Goal: Task Accomplishment & Management: Use online tool/utility

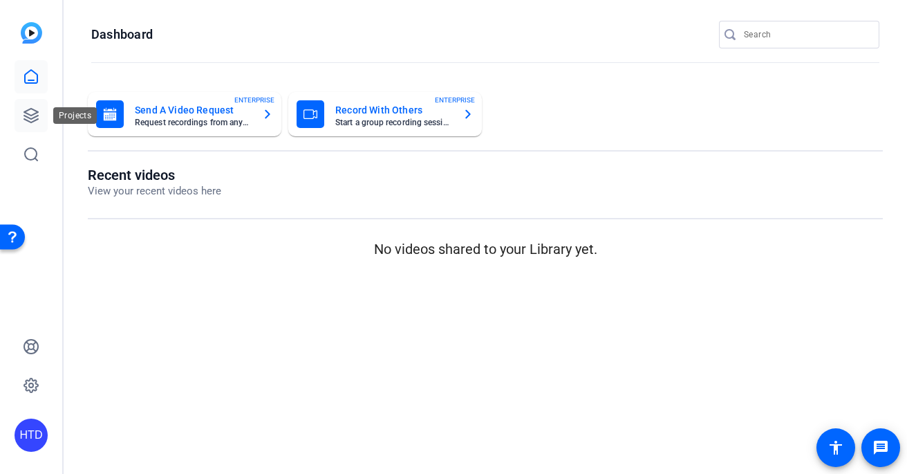
click at [37, 115] on icon at bounding box center [31, 116] width 14 height 14
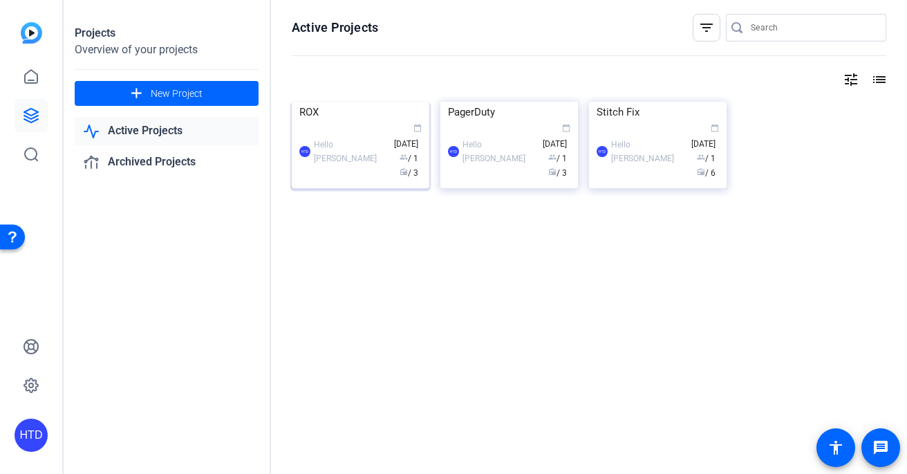
click at [350, 122] on div "ROX" at bounding box center [360, 112] width 122 height 21
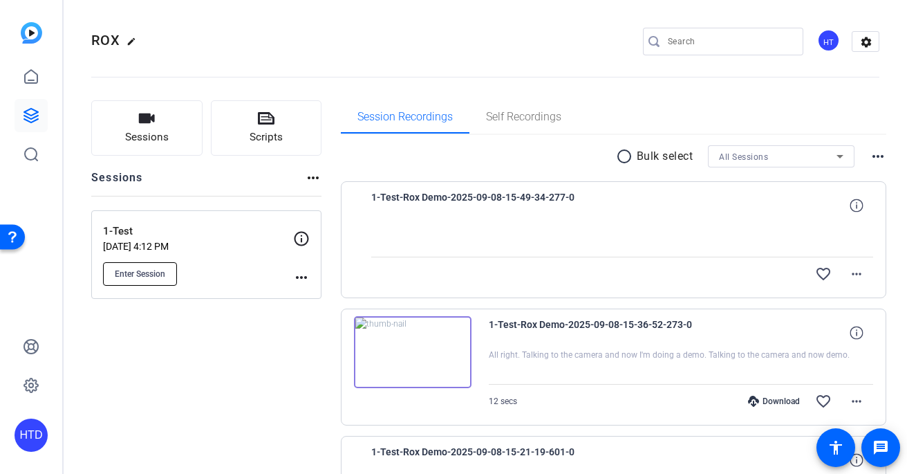
click at [133, 272] on span "Enter Session" at bounding box center [140, 273] width 50 height 11
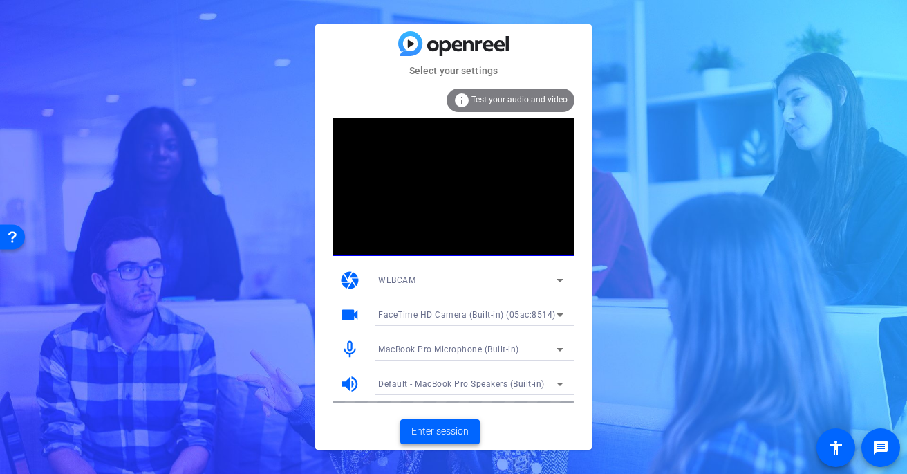
drag, startPoint x: 448, startPoint y: 429, endPoint x: 428, endPoint y: 322, distance: 109.0
click at [428, 322] on div "Select your settings info Test your audio and video camera WEBCAM videocam Face…" at bounding box center [453, 236] width 277 height 424
click at [433, 315] on span "FaceTime HD Camera (Built-in) (05ac:8514)" at bounding box center [467, 315] width 178 height 10
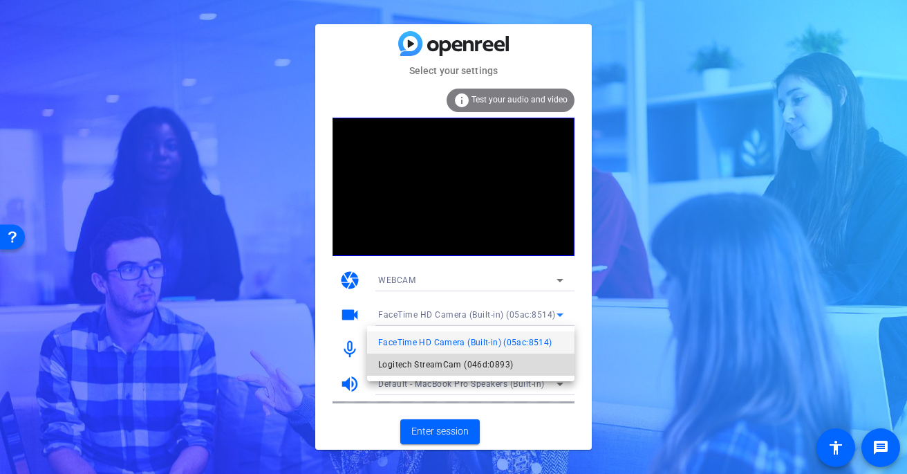
click at [440, 365] on span "Logitech StreamCam (046d:0893)" at bounding box center [445, 364] width 135 height 17
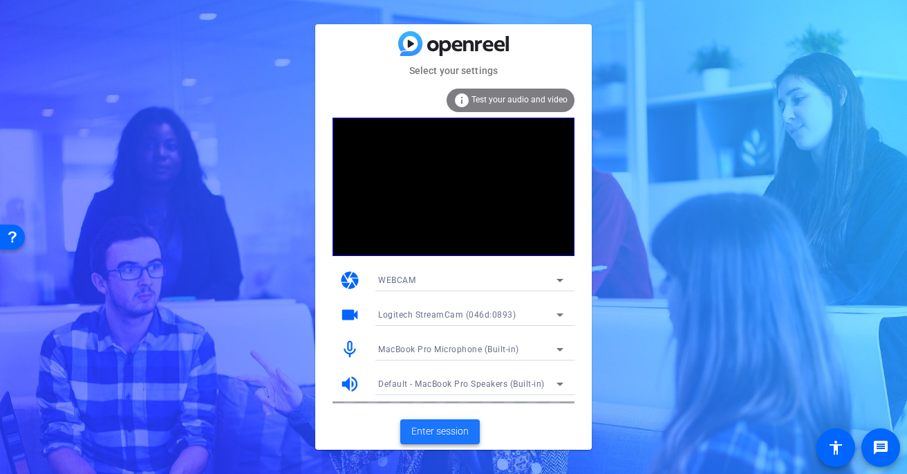
click at [444, 427] on span "Enter session" at bounding box center [439, 431] width 57 height 15
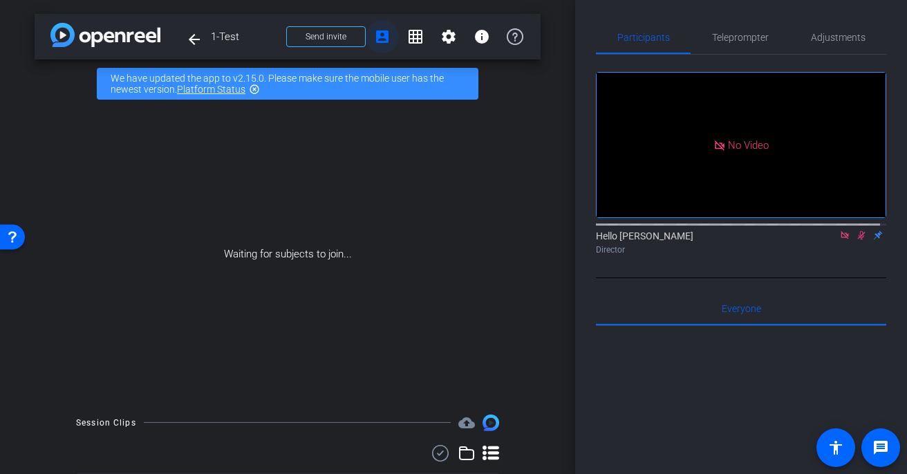
click at [377, 37] on mat-icon "account_box" at bounding box center [382, 36] width 17 height 17
click at [341, 35] on span at bounding box center [326, 36] width 78 height 33
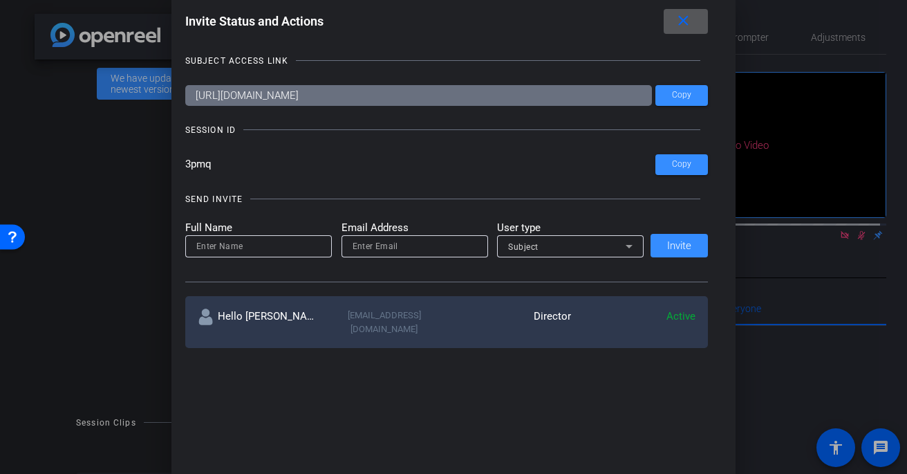
click at [337, 95] on input "https://capture.openreel.com/subject/MODE_OTP?otp=3pmq" at bounding box center [418, 95] width 467 height 21
click at [132, 174] on div at bounding box center [453, 237] width 907 height 474
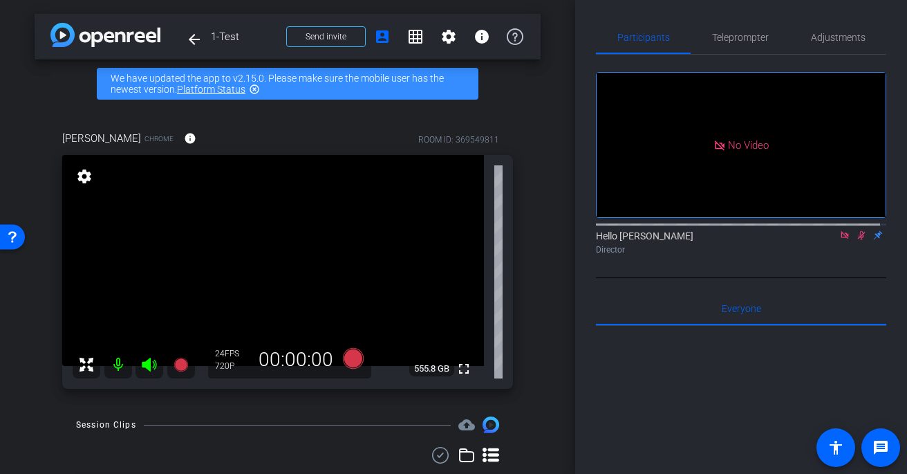
click at [856, 240] on icon at bounding box center [861, 235] width 11 height 10
click at [842, 239] on icon at bounding box center [845, 235] width 8 height 8
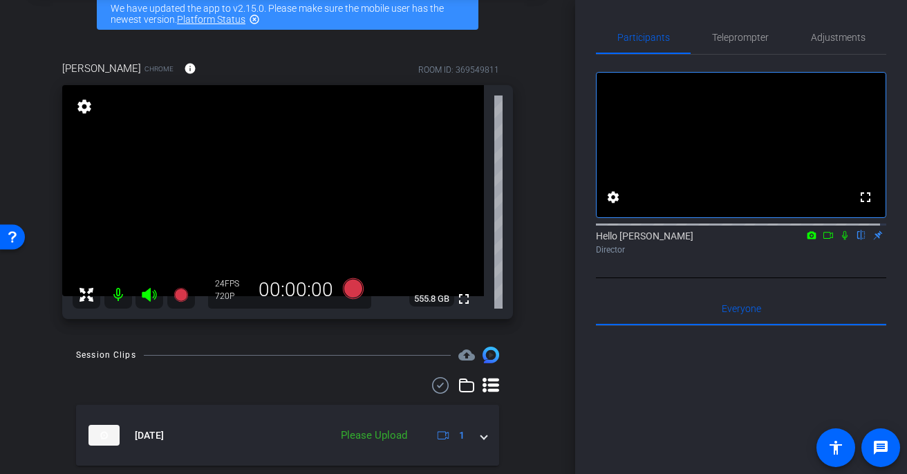
scroll to position [55, 0]
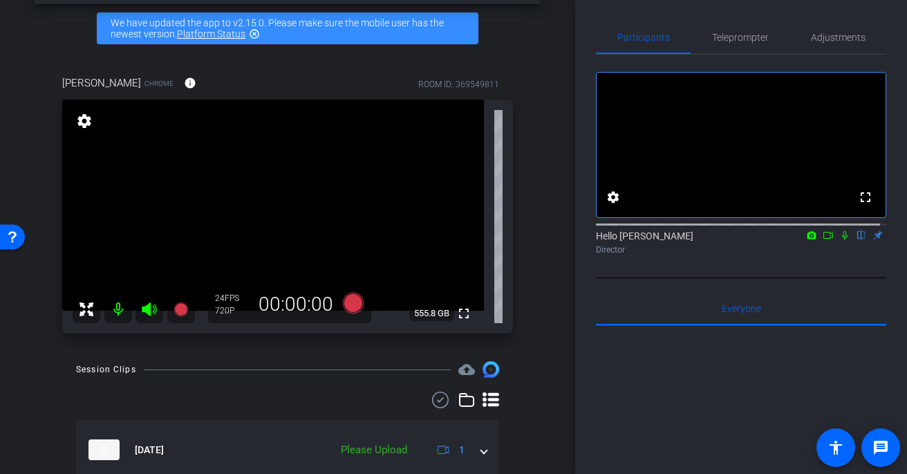
click at [78, 122] on mat-icon "settings" at bounding box center [84, 121] width 19 height 17
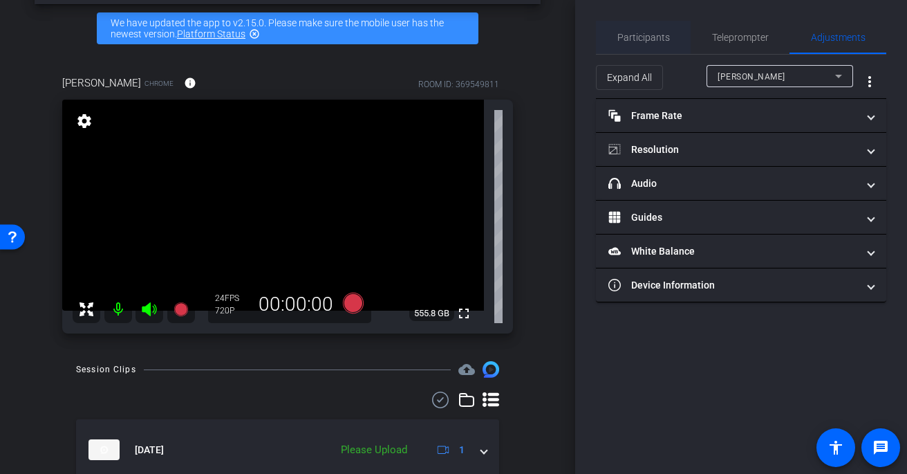
click at [622, 35] on span "Participants" at bounding box center [643, 37] width 53 height 10
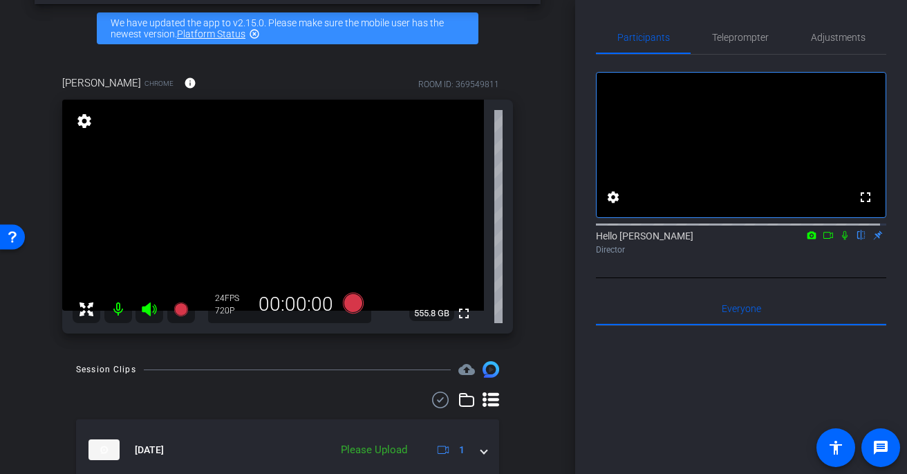
click at [71, 120] on video at bounding box center [273, 205] width 422 height 211
click at [75, 120] on mat-icon "settings" at bounding box center [84, 121] width 19 height 17
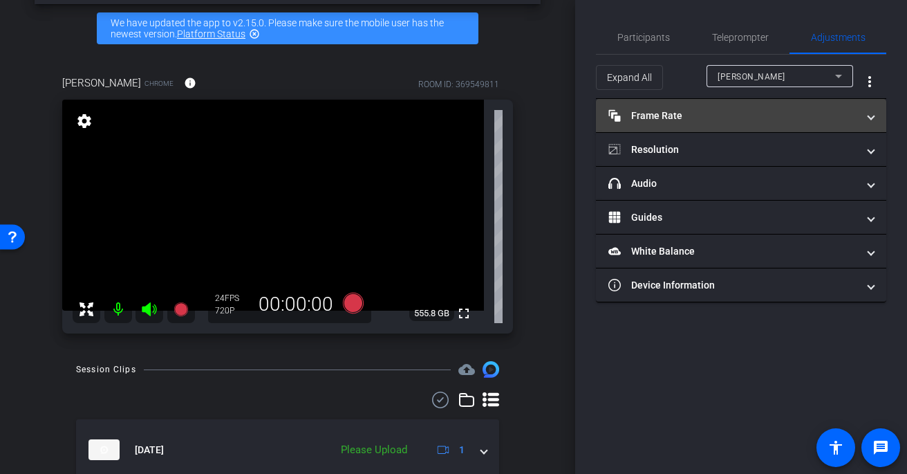
click at [706, 113] on mat-panel-title "Frame Rate Frame Rate" at bounding box center [732, 116] width 249 height 15
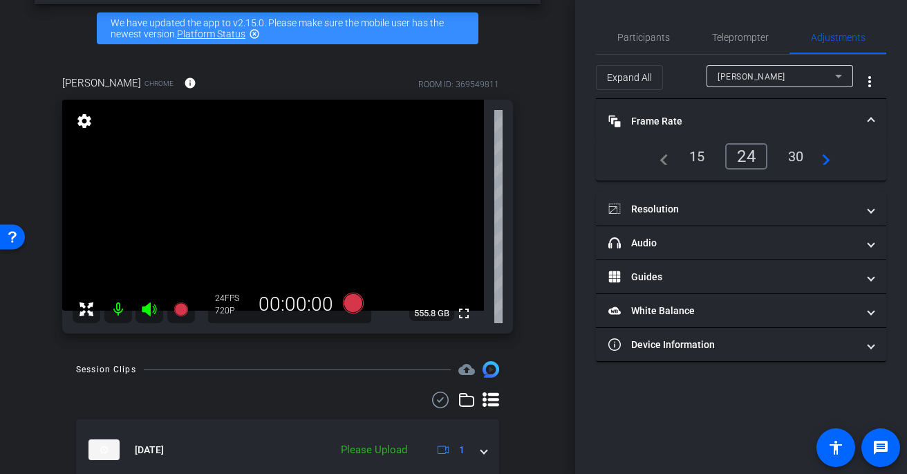
click at [706, 114] on mat-panel-title "Frame Rate Frame Rate" at bounding box center [732, 121] width 249 height 15
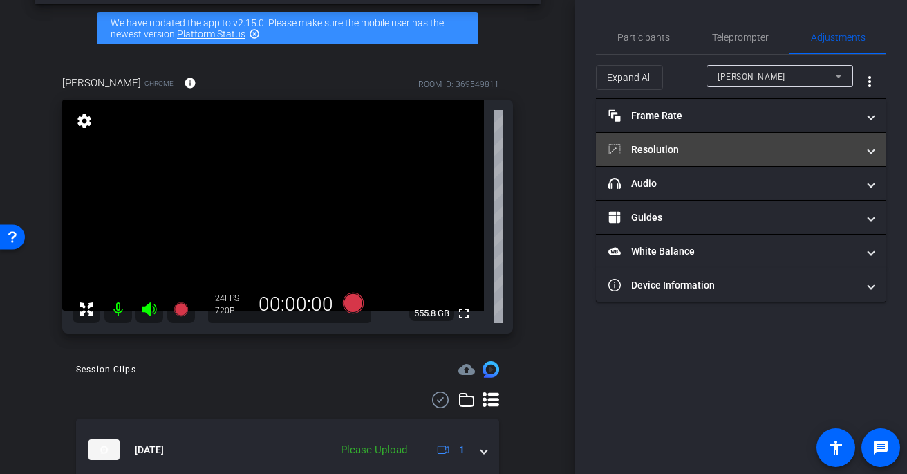
click at [680, 138] on mat-expansion-panel-header "Resolution" at bounding box center [741, 149] width 290 height 33
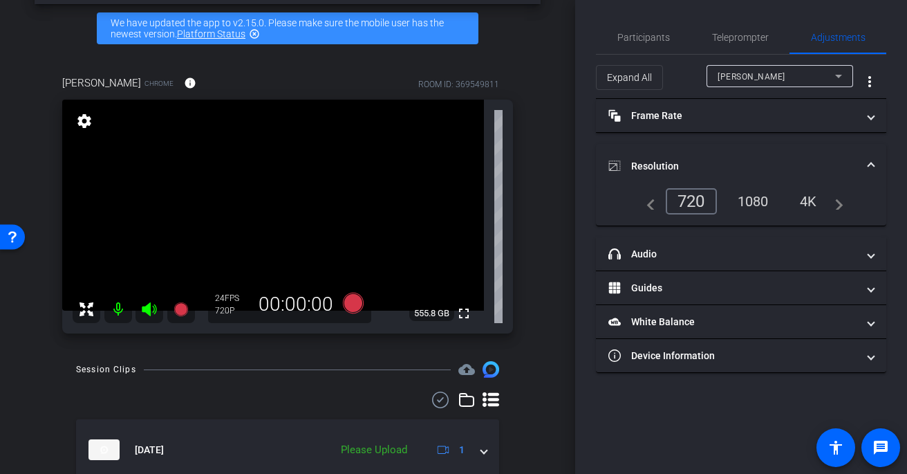
click at [673, 156] on mat-expansion-panel-header "Resolution" at bounding box center [741, 166] width 290 height 44
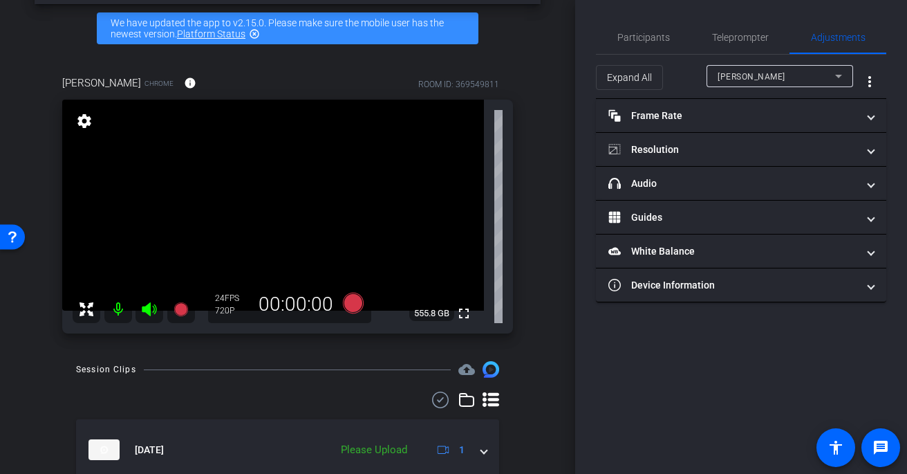
scroll to position [91, 0]
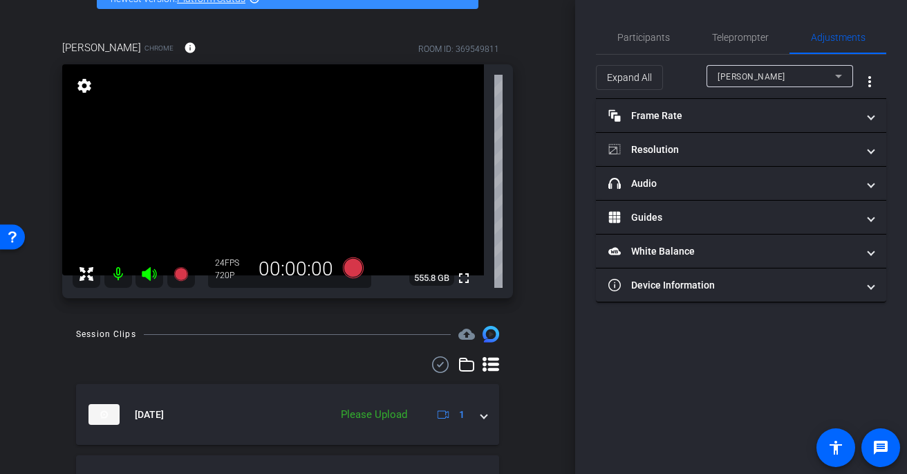
click at [487, 339] on img at bounding box center [491, 334] width 17 height 17
click at [483, 365] on icon at bounding box center [491, 364] width 17 height 15
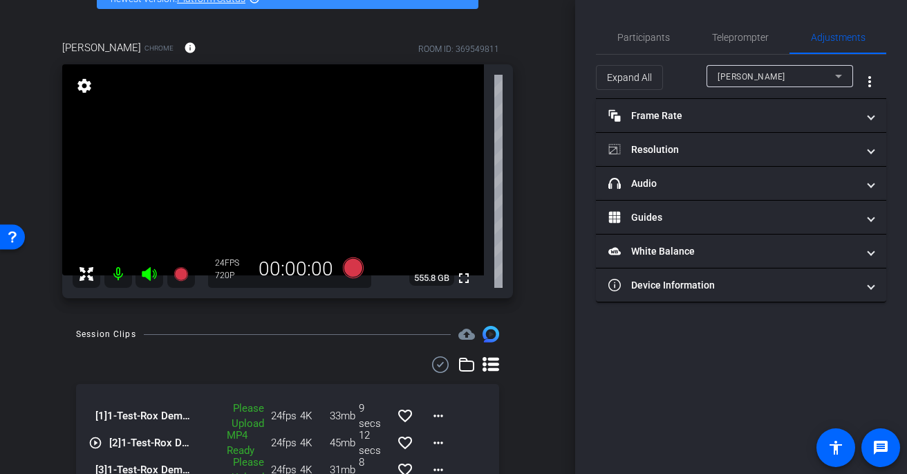
click at [483, 365] on icon at bounding box center [491, 364] width 17 height 15
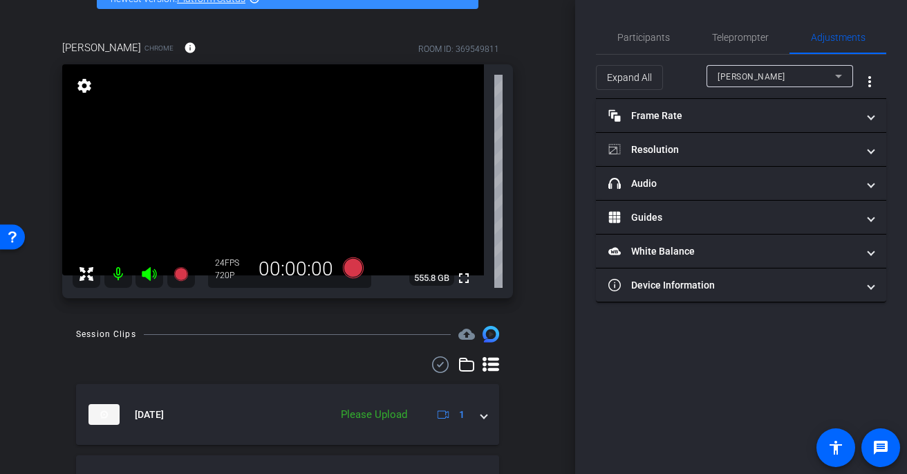
scroll to position [20, 0]
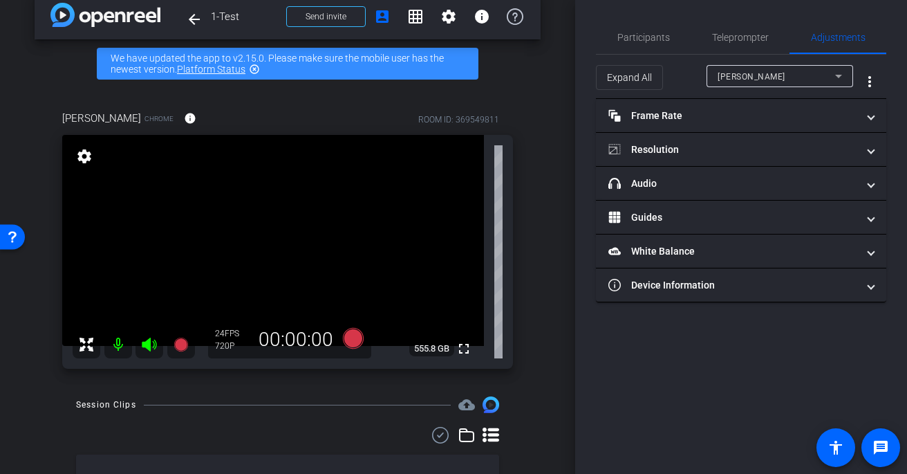
click at [78, 150] on mat-icon "settings" at bounding box center [84, 156] width 19 height 17
click at [80, 151] on mat-icon "settings" at bounding box center [84, 156] width 19 height 17
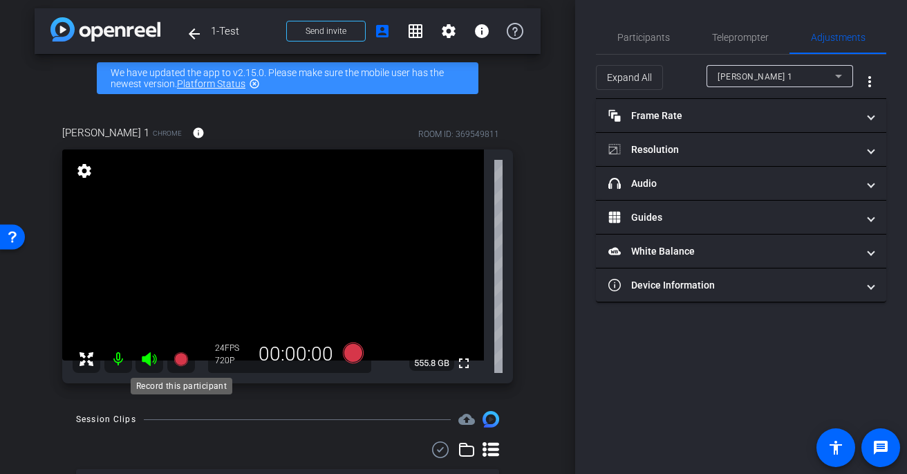
click at [174, 355] on icon at bounding box center [181, 359] width 17 height 17
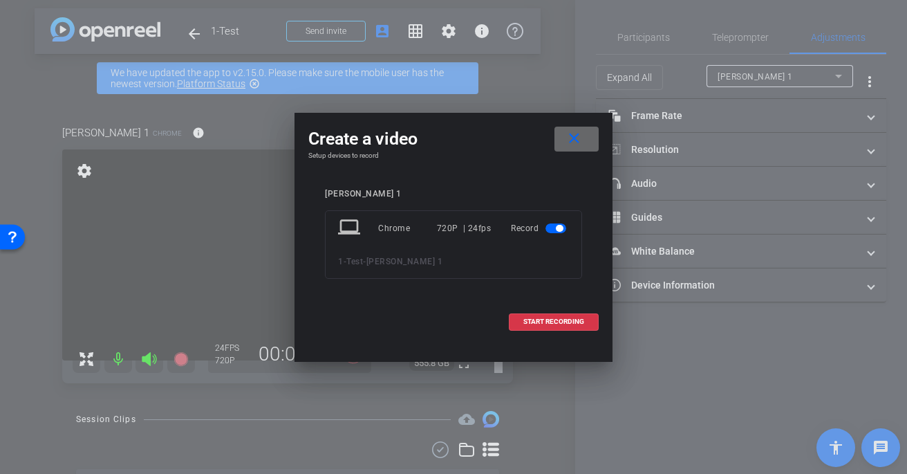
click at [575, 136] on mat-icon "close" at bounding box center [574, 138] width 17 height 17
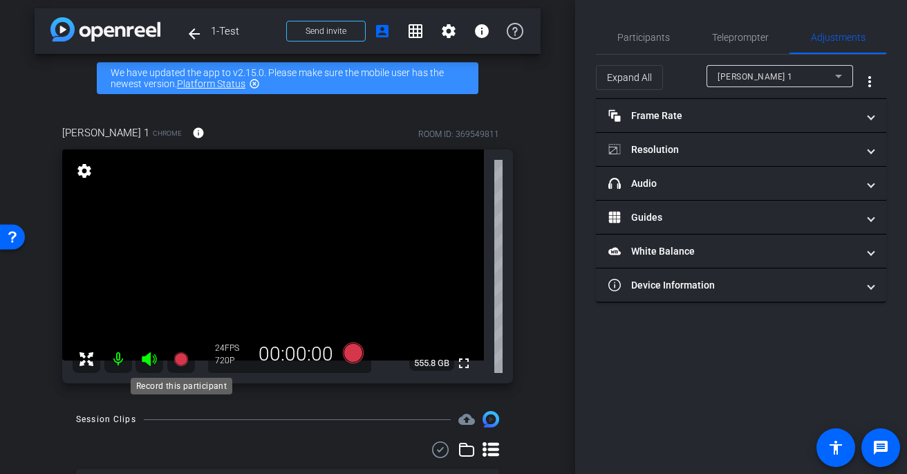
click at [183, 356] on icon at bounding box center [181, 359] width 14 height 14
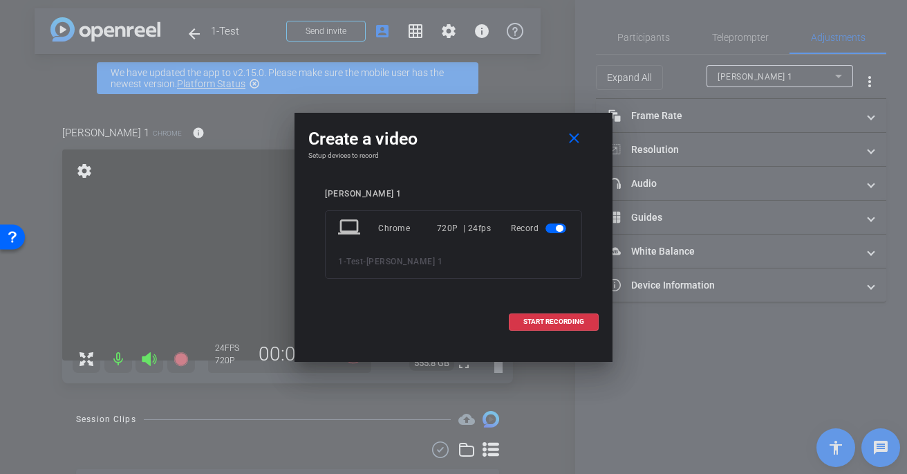
click at [557, 229] on span "button" at bounding box center [559, 228] width 7 height 7
click at [552, 229] on span "button" at bounding box center [549, 228] width 7 height 7
click at [552, 229] on span "button" at bounding box center [555, 228] width 21 height 10
click at [552, 229] on span "button" at bounding box center [549, 228] width 7 height 7
click at [537, 320] on span "START RECORDING" at bounding box center [553, 321] width 61 height 7
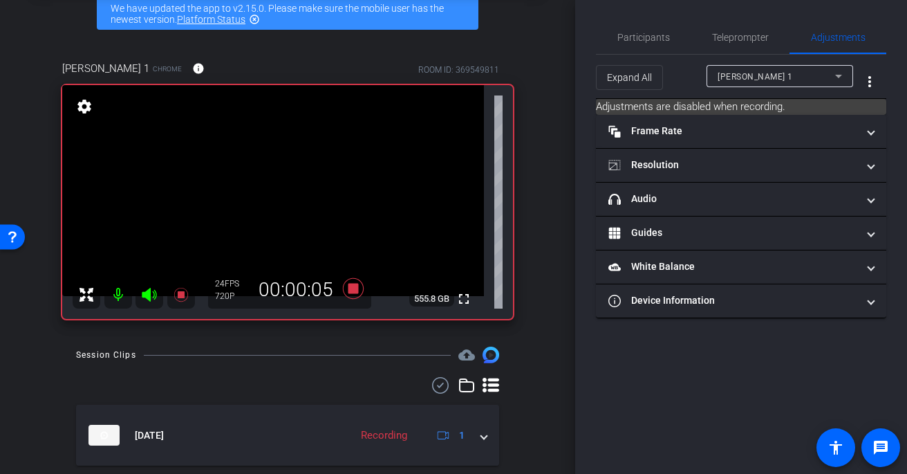
scroll to position [77, 0]
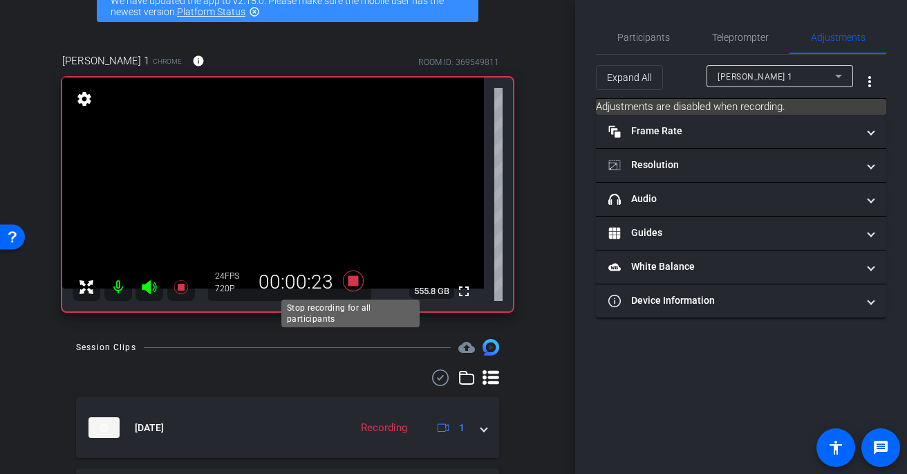
click at [351, 283] on icon at bounding box center [353, 280] width 21 height 21
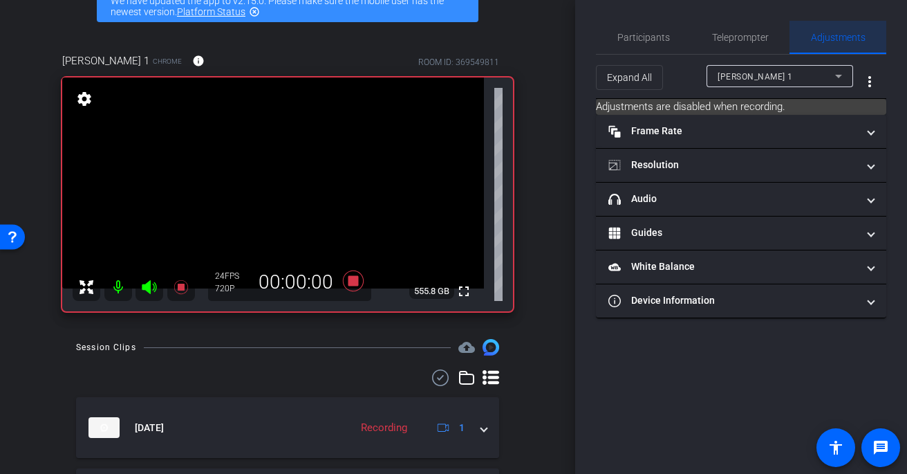
click at [830, 41] on span "Adjustments" at bounding box center [838, 37] width 55 height 10
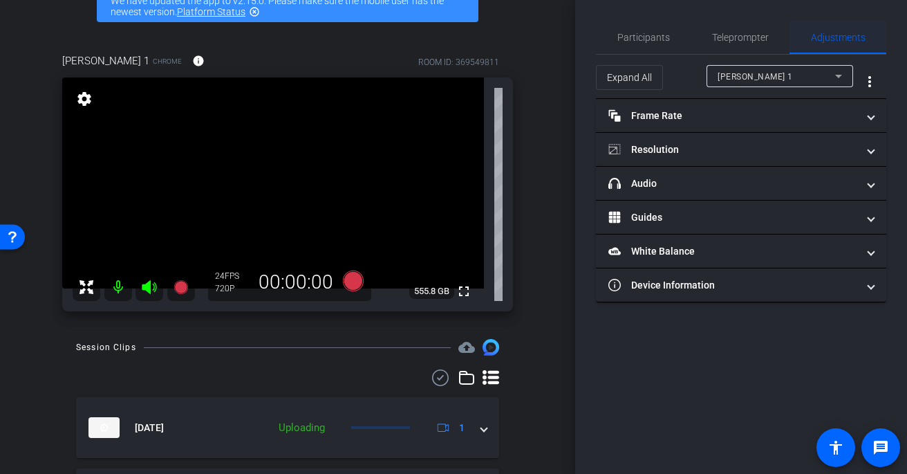
click at [830, 41] on span "Adjustments" at bounding box center [838, 37] width 55 height 10
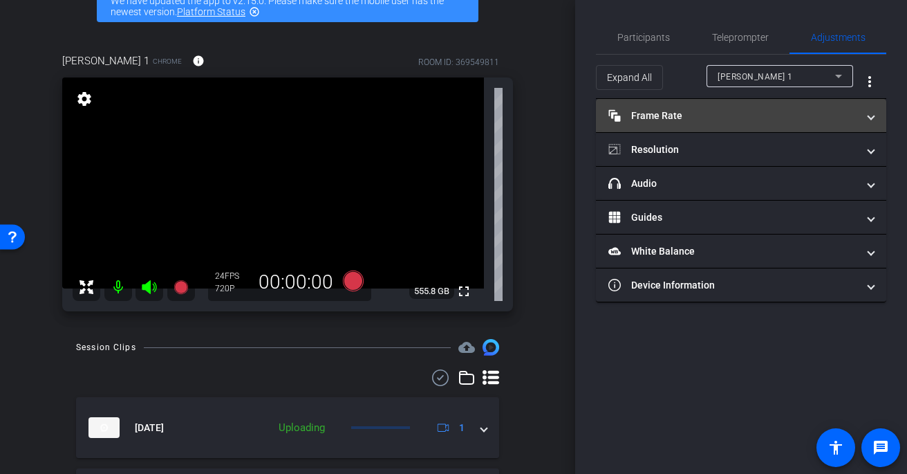
click at [702, 116] on mat-panel-title "Frame Rate Frame Rate" at bounding box center [732, 116] width 249 height 15
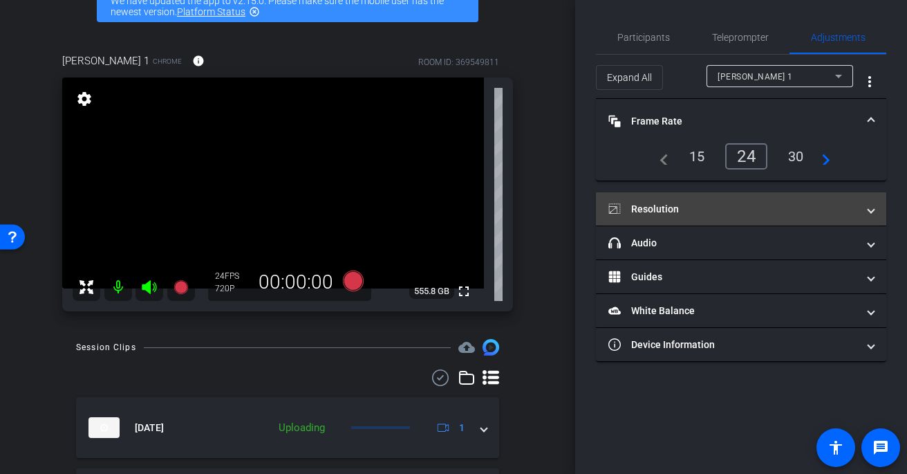
click at [710, 195] on mat-expansion-panel-header "Resolution" at bounding box center [741, 208] width 290 height 33
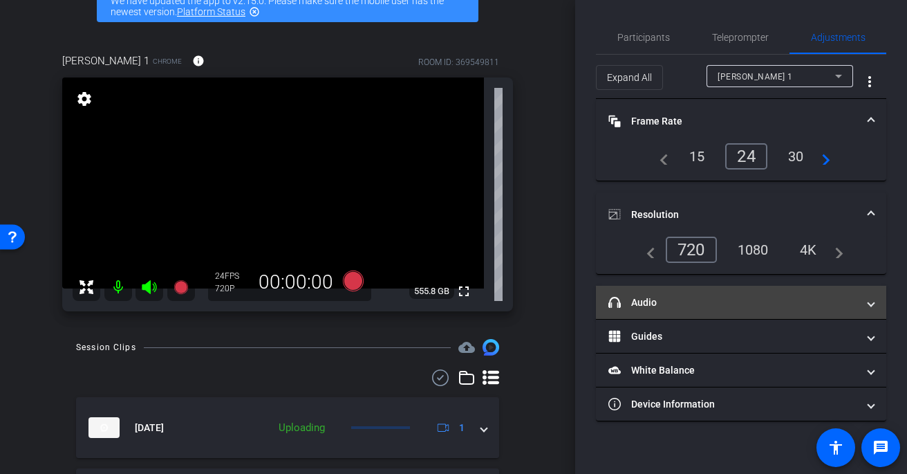
click at [703, 303] on mat-panel-title "headphone icon Audio" at bounding box center [732, 302] width 249 height 15
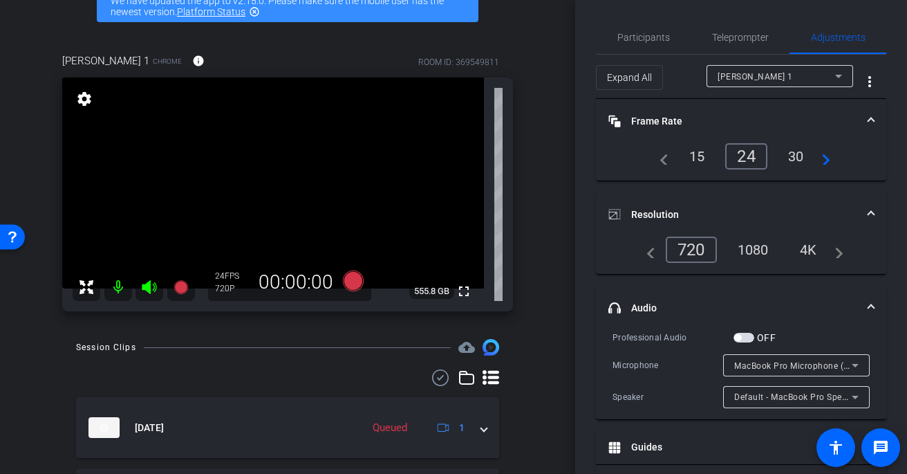
click at [770, 68] on div "Vanessa 1" at bounding box center [777, 76] width 118 height 17
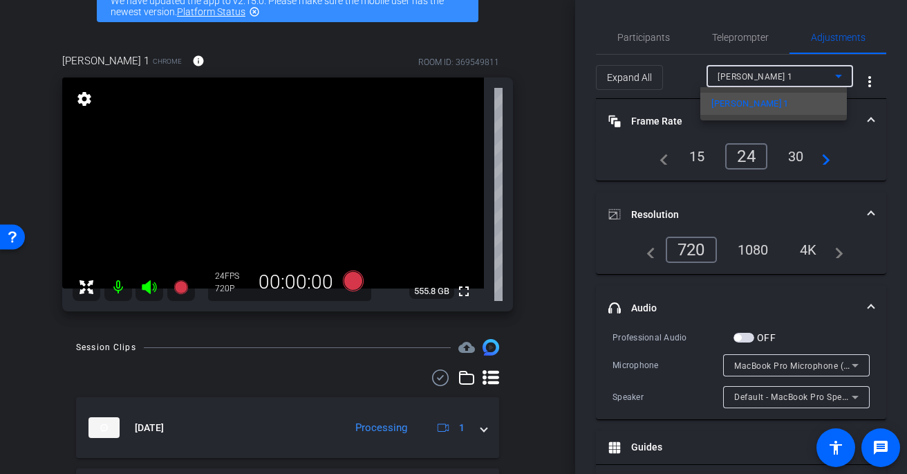
click at [770, 69] on div at bounding box center [453, 237] width 907 height 474
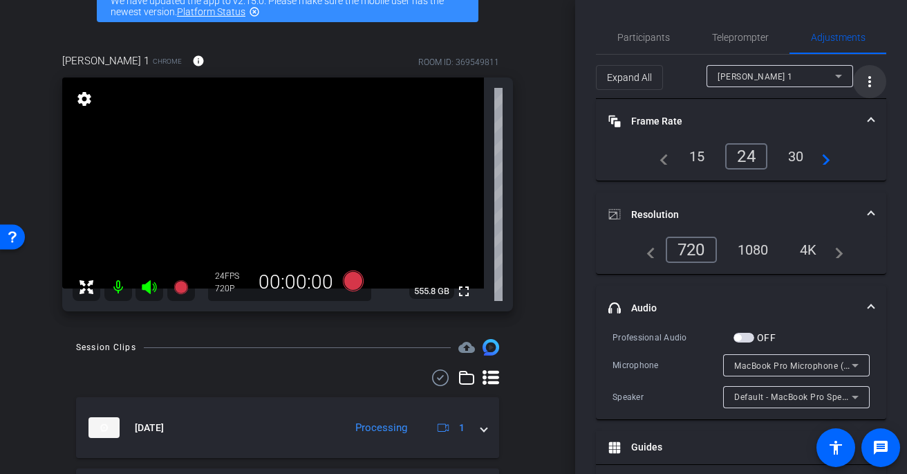
click at [853, 80] on span "More Options for Adjustments Panel" at bounding box center [869, 81] width 33 height 33
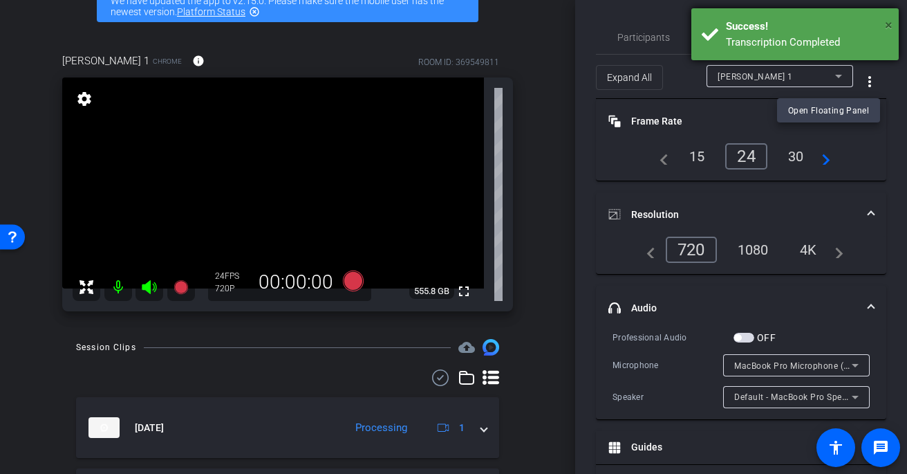
click at [886, 22] on span "×" at bounding box center [889, 25] width 8 height 17
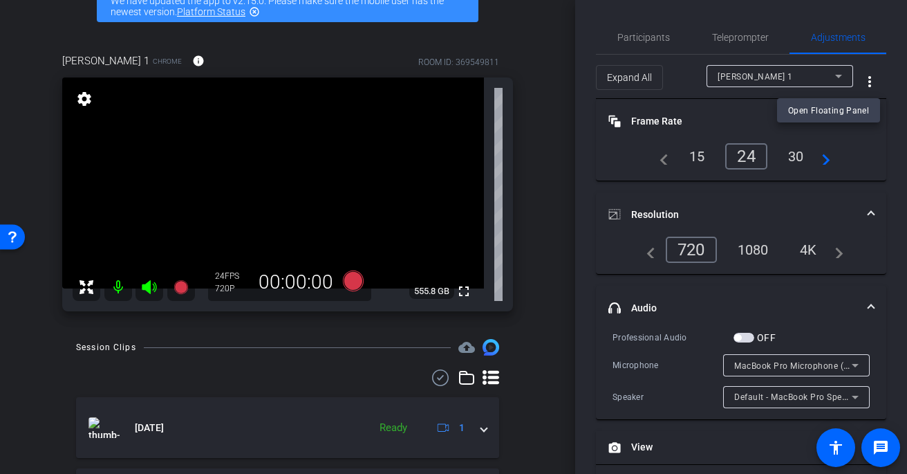
click at [682, 440] on div at bounding box center [453, 237] width 907 height 474
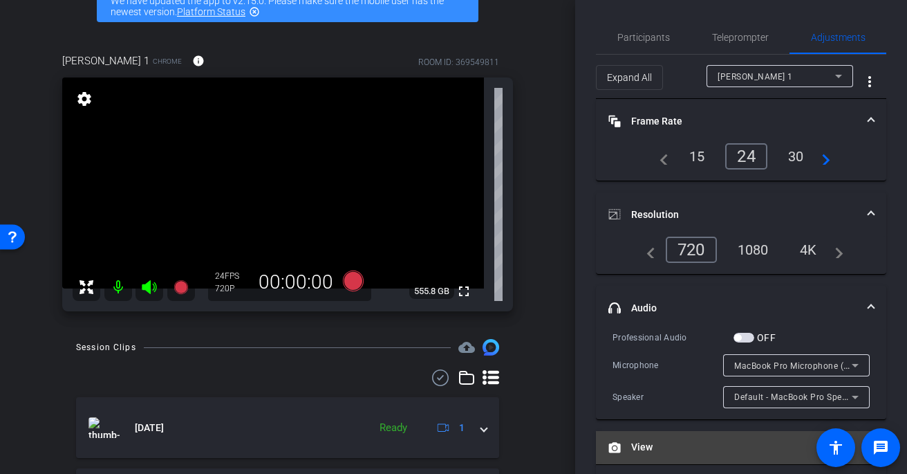
click at [673, 435] on mat-expansion-panel-header "View" at bounding box center [741, 447] width 290 height 33
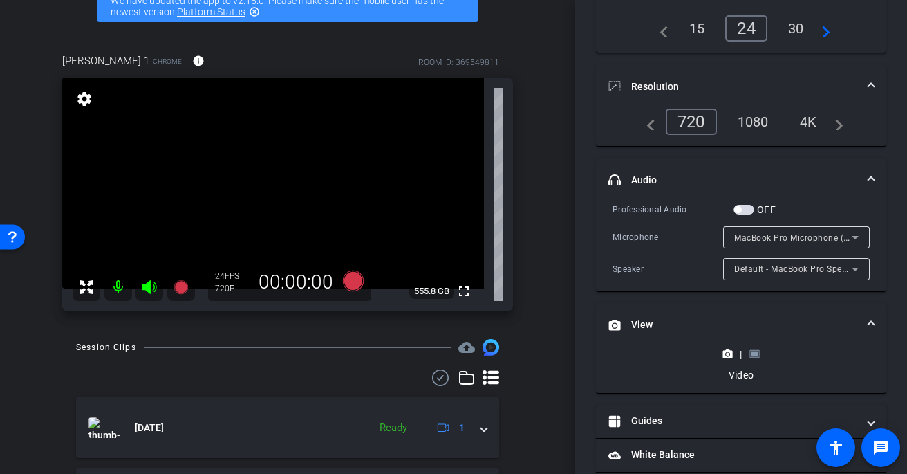
scroll to position [156, 0]
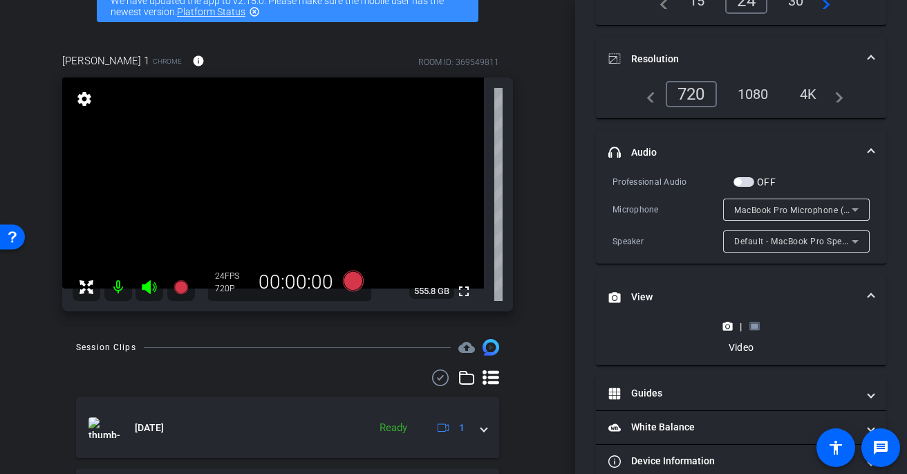
click at [751, 324] on rect at bounding box center [755, 327] width 8 height 6
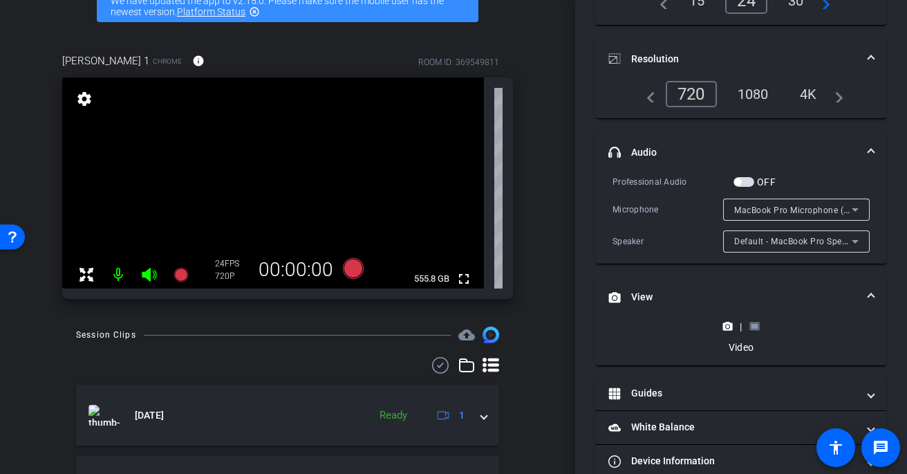
scroll to position [0, 0]
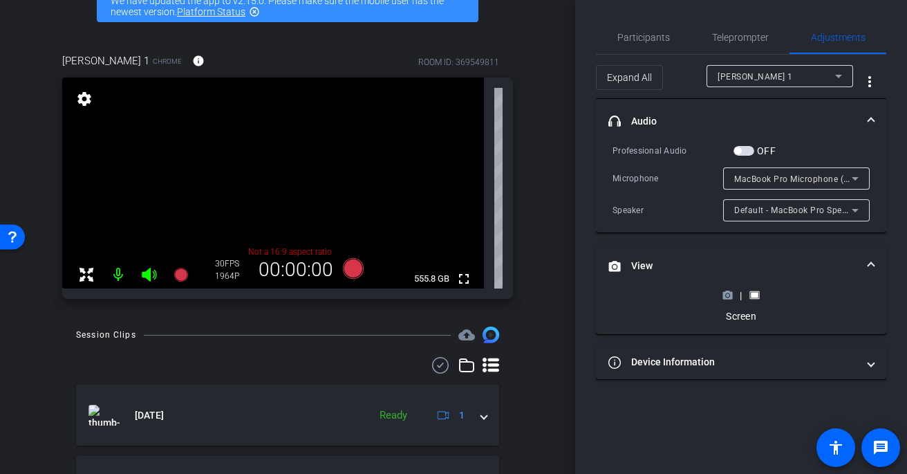
click at [774, 74] on div "Vanessa 1" at bounding box center [777, 76] width 118 height 17
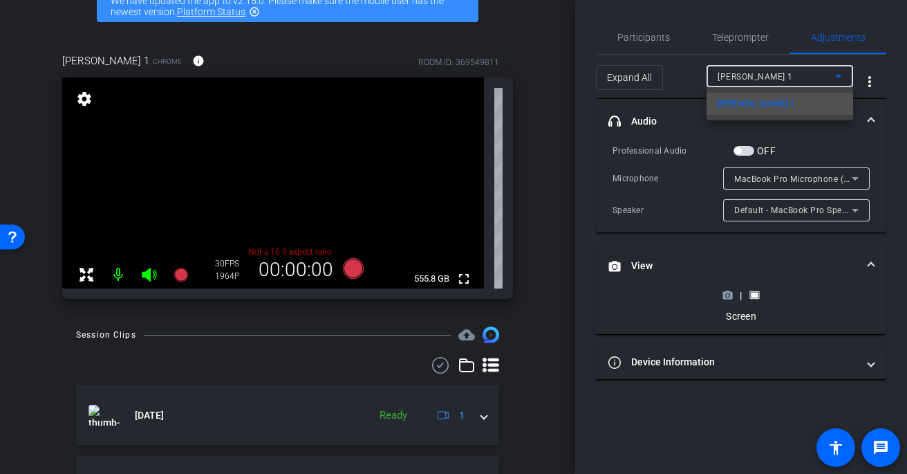
click at [349, 268] on div at bounding box center [453, 237] width 907 height 474
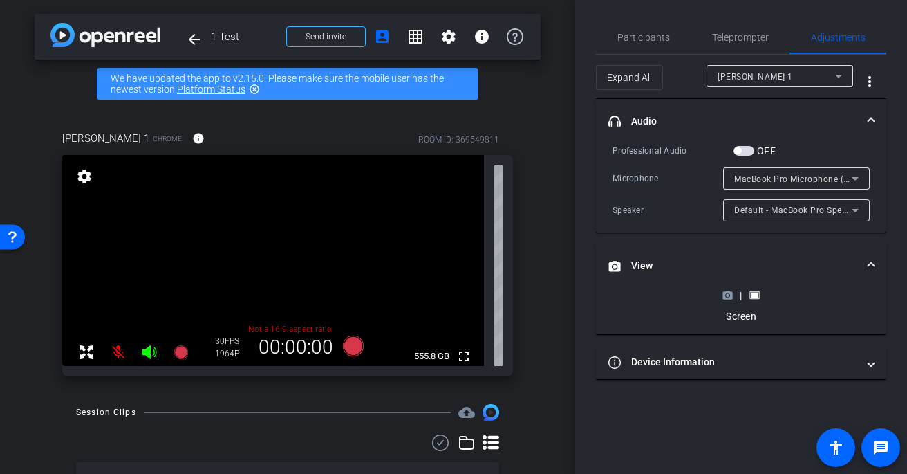
click at [731, 295] on icon at bounding box center [728, 296] width 10 height 8
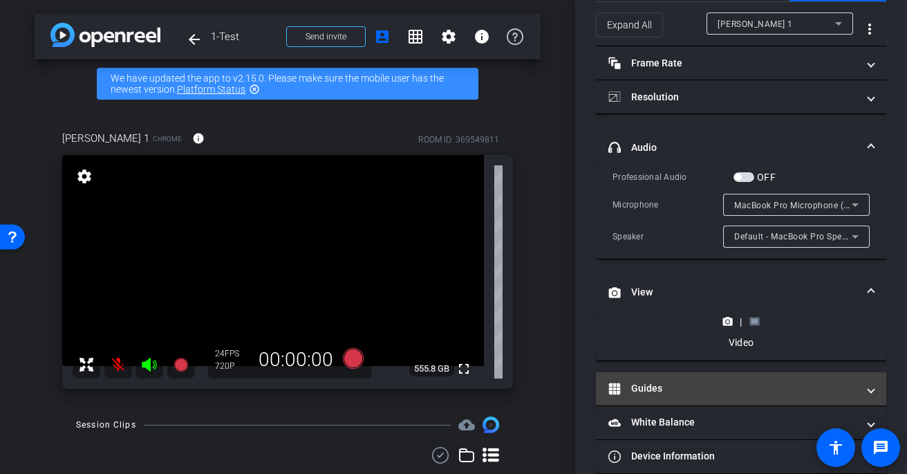
scroll to position [71, 0]
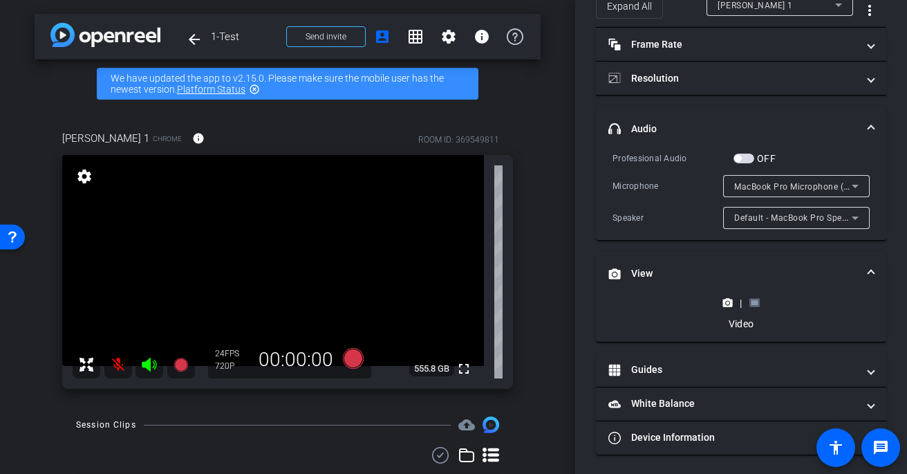
click at [751, 304] on rect at bounding box center [755, 303] width 8 height 6
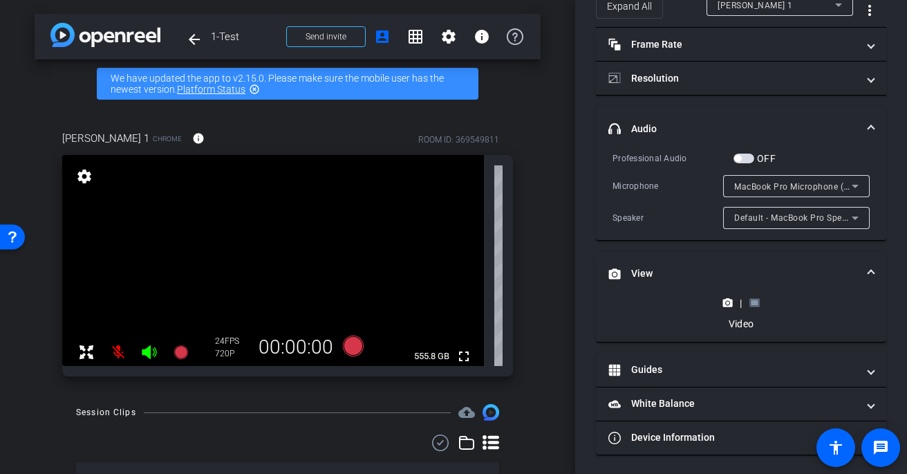
scroll to position [0, 0]
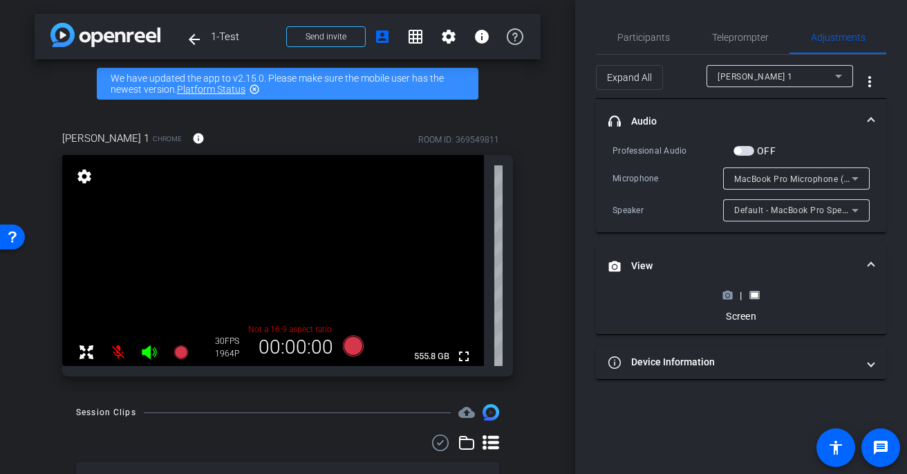
click at [717, 124] on mat-panel-title "headphone icon Audio" at bounding box center [732, 121] width 249 height 15
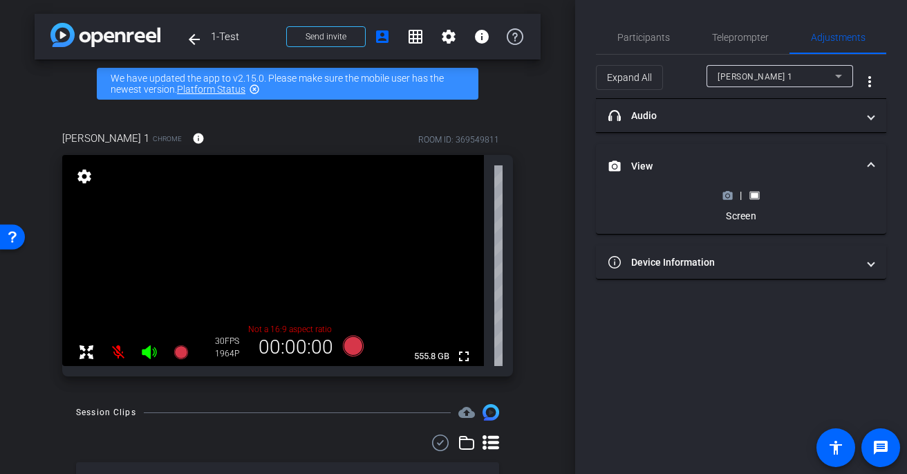
click at [740, 218] on div "Screen" at bounding box center [741, 216] width 50 height 14
click at [728, 197] on icon at bounding box center [727, 195] width 10 height 10
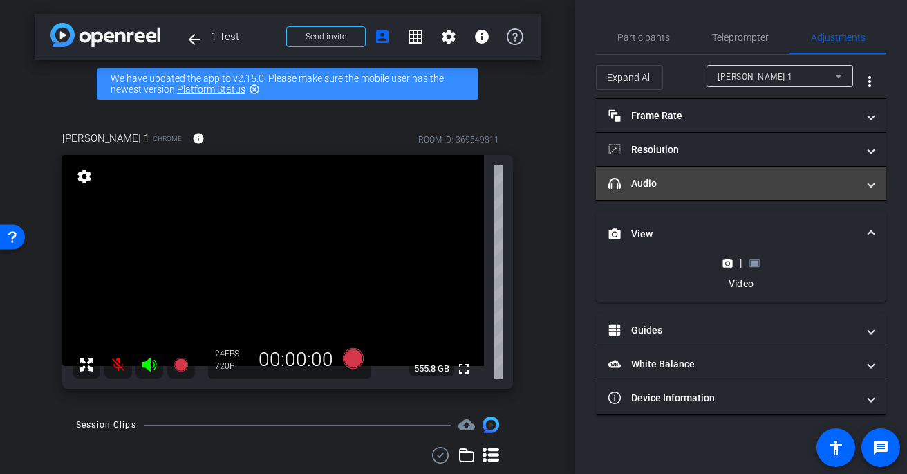
click at [752, 196] on mat-expansion-panel-header "headphone icon Audio" at bounding box center [741, 183] width 290 height 33
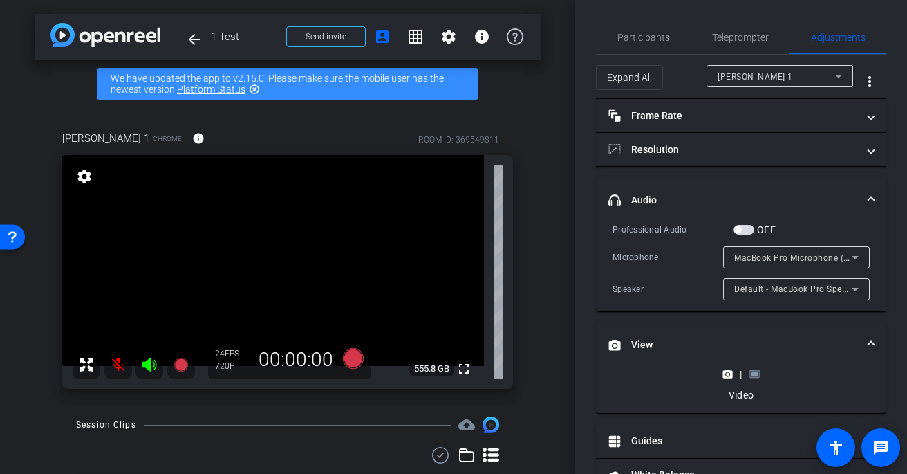
click at [751, 201] on mat-panel-title "headphone icon Audio" at bounding box center [732, 200] width 249 height 15
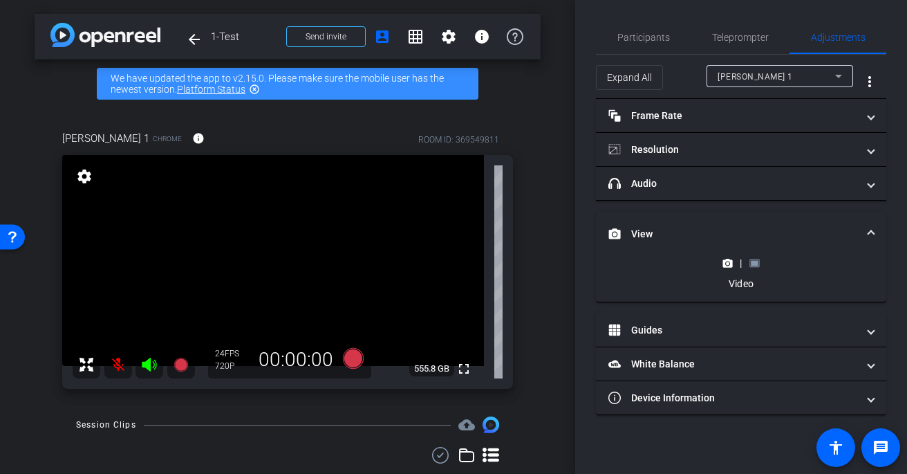
click at [749, 261] on icon at bounding box center [754, 263] width 10 height 10
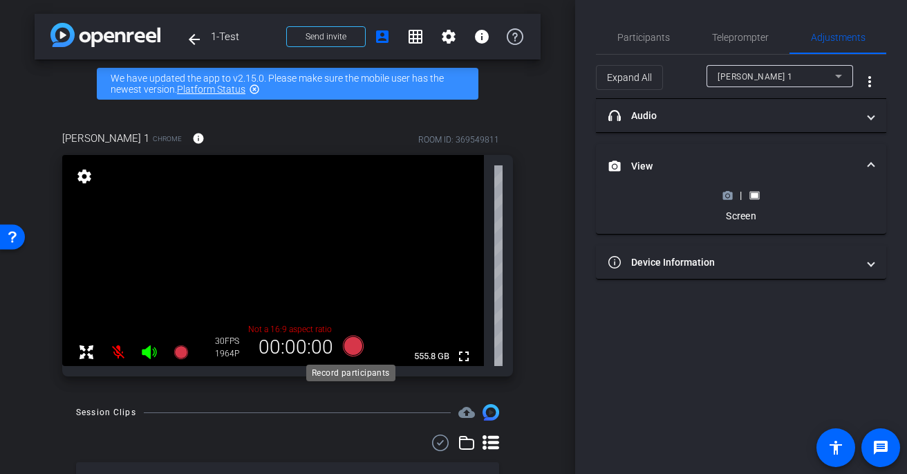
click at [337, 347] on icon at bounding box center [353, 345] width 33 height 25
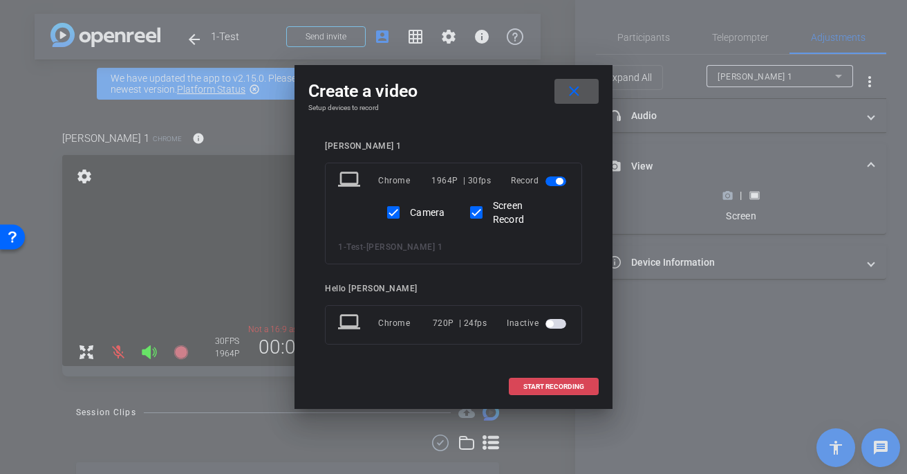
click at [566, 383] on span "START RECORDING" at bounding box center [553, 386] width 61 height 7
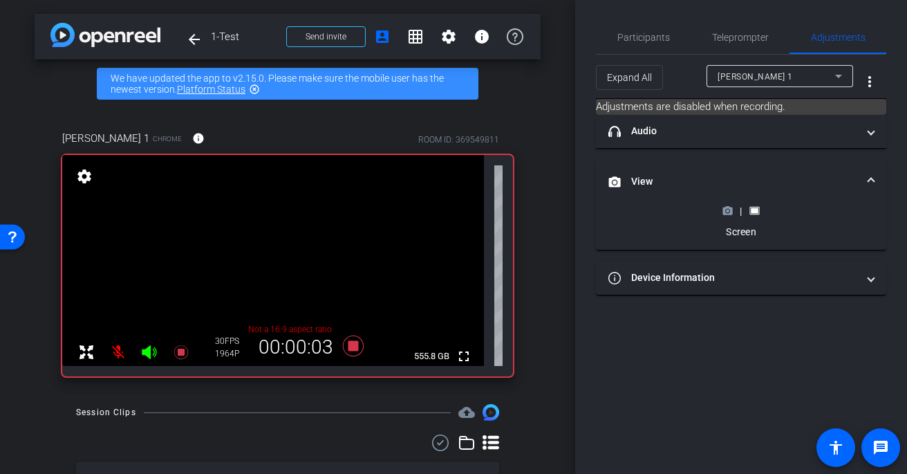
click at [729, 216] on div "|" at bounding box center [741, 211] width 50 height 14
click at [728, 213] on icon at bounding box center [728, 211] width 10 height 8
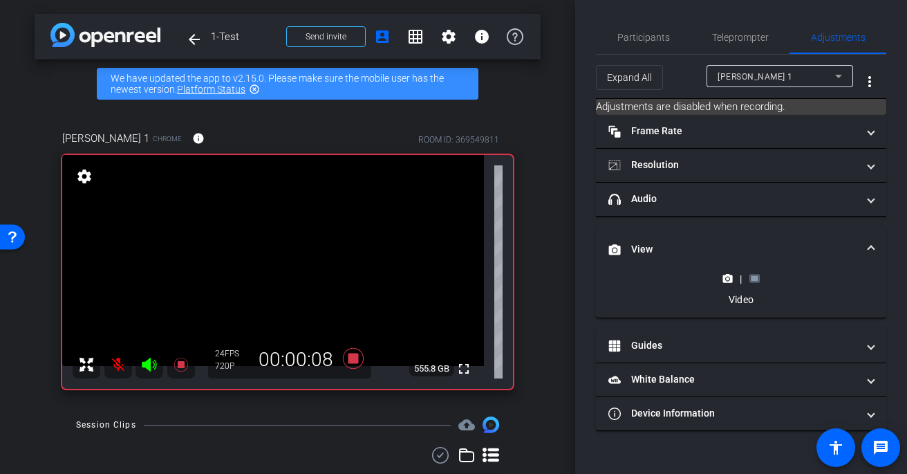
click at [755, 276] on rect at bounding box center [755, 279] width 8 height 6
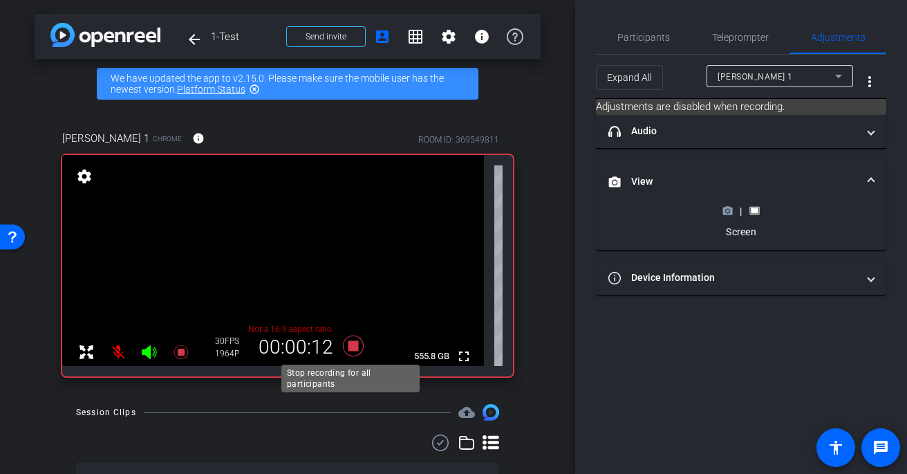
click at [348, 348] on icon at bounding box center [353, 345] width 21 height 21
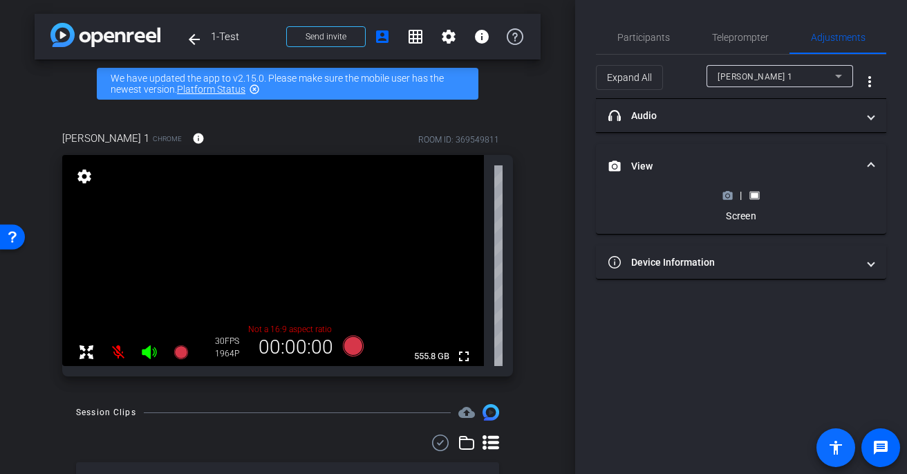
click at [846, 449] on span at bounding box center [835, 447] width 33 height 33
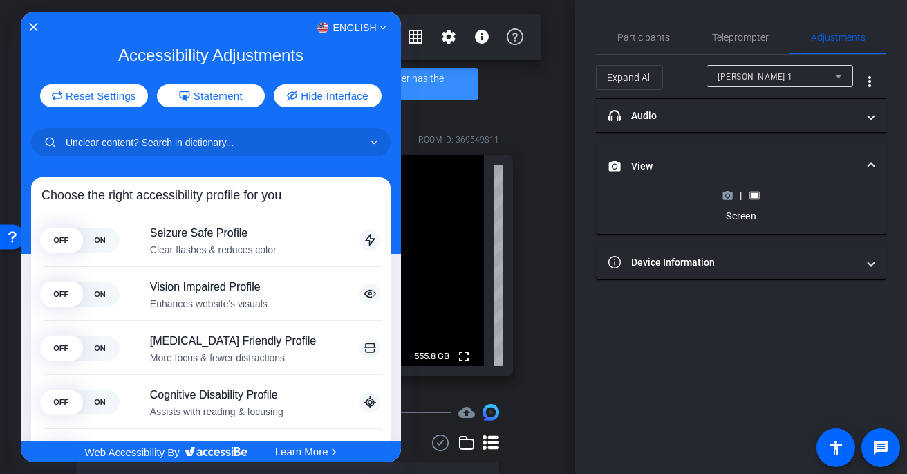
click at [889, 451] on div at bounding box center [453, 237] width 907 height 474
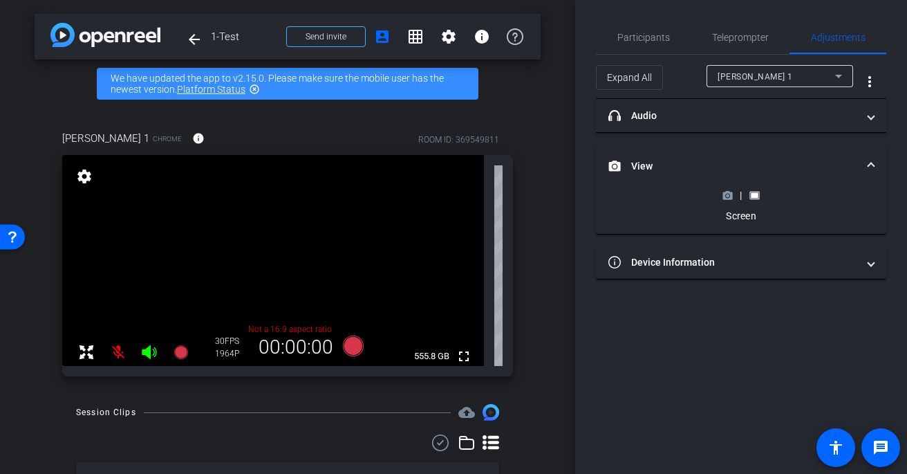
click at [889, 451] on span at bounding box center [880, 447] width 33 height 33
click at [685, 38] on div "Participants" at bounding box center [643, 37] width 95 height 33
